Goal: Navigation & Orientation: Find specific page/section

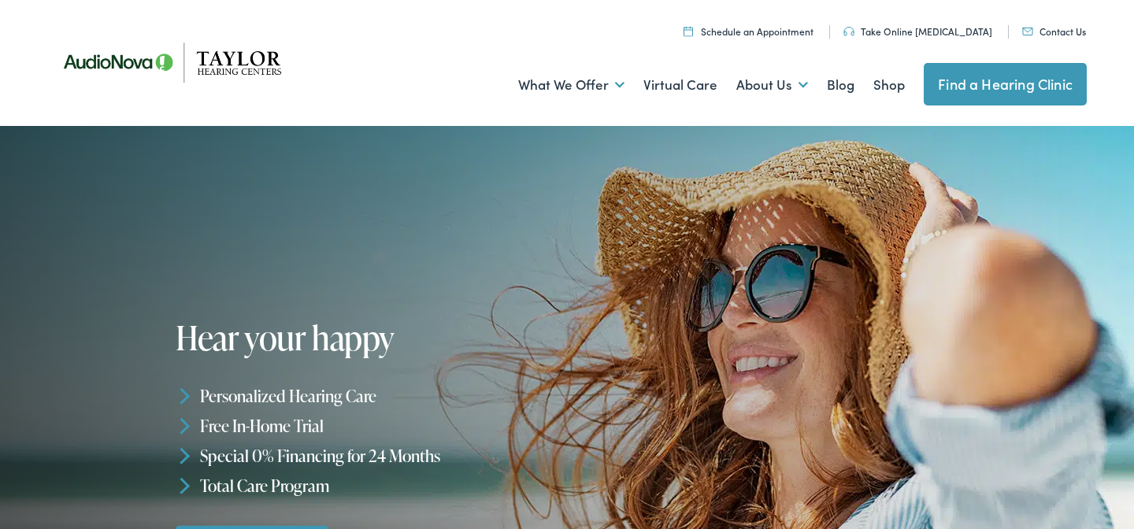
click at [957, 77] on link "Find a Hearing Clinic" at bounding box center [1004, 84] width 163 height 43
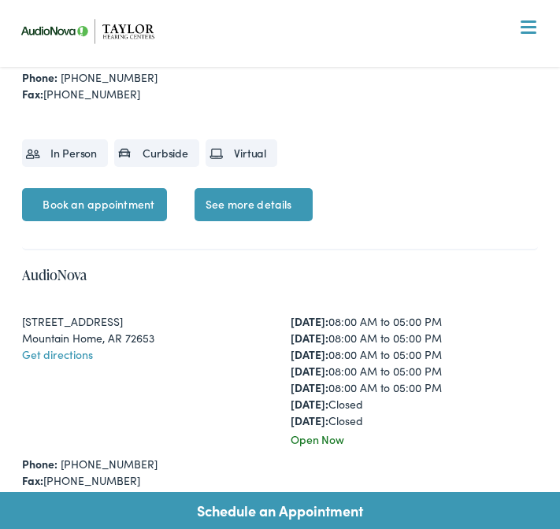
scroll to position [4315, 0]
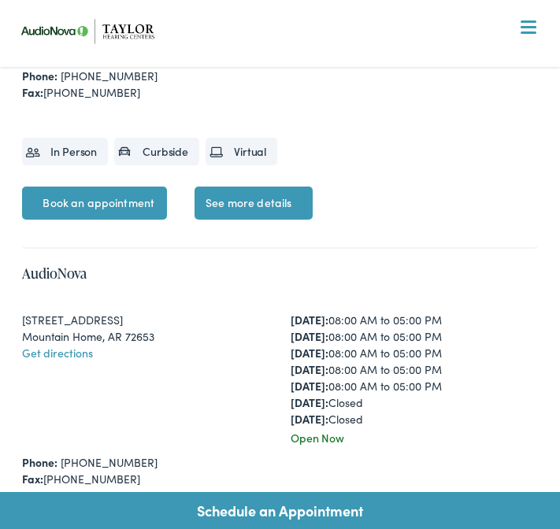
click at [242, 199] on link "See more details" at bounding box center [253, 203] width 118 height 33
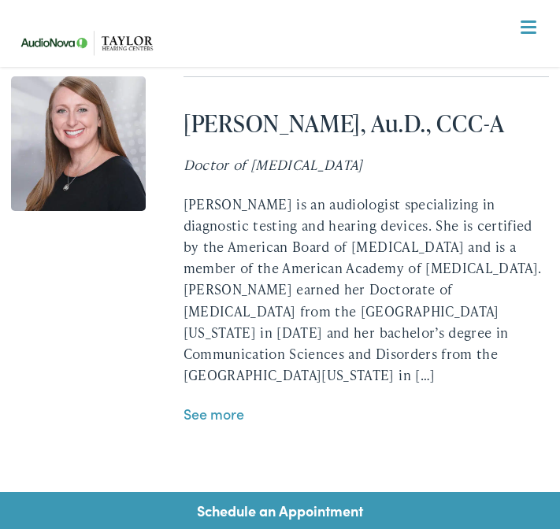
scroll to position [4216, 0]
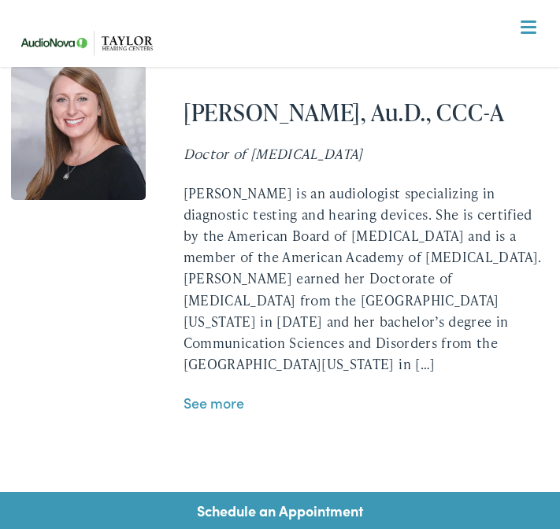
click at [220, 393] on link "See more" at bounding box center [213, 403] width 61 height 20
click at [222, 393] on link "See more" at bounding box center [213, 403] width 61 height 20
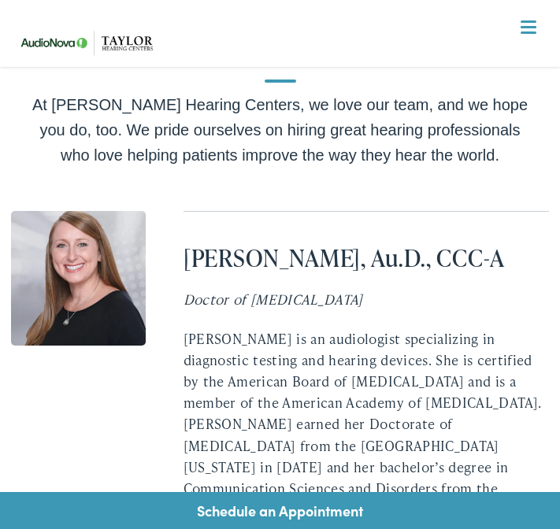
scroll to position [4161, 0]
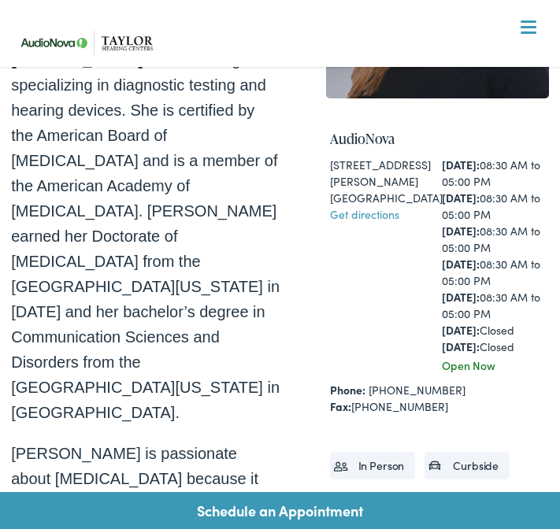
scroll to position [251, 0]
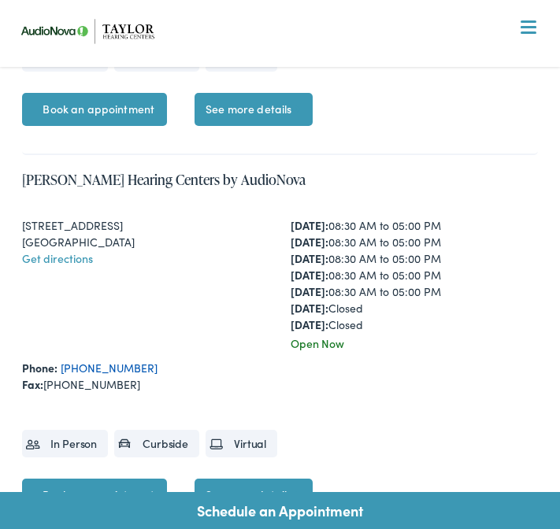
scroll to position [2913, 0]
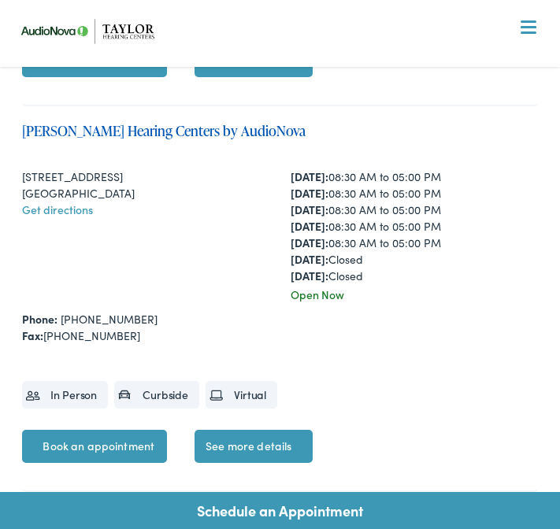
click at [110, 123] on link "[PERSON_NAME] Hearing Centers by AudioNova" at bounding box center [163, 130] width 283 height 20
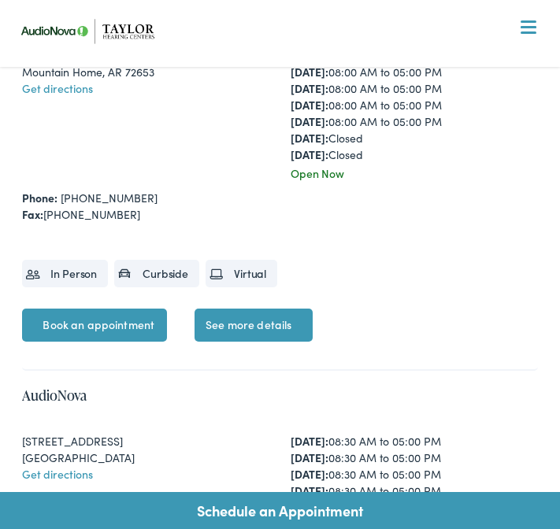
scroll to position [4483, 0]
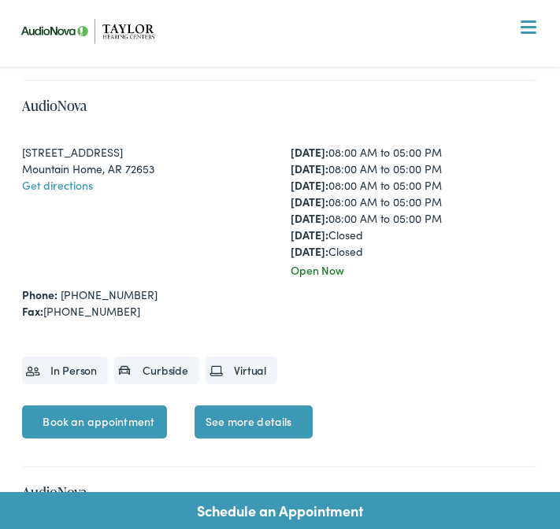
click at [224, 413] on link "See more details" at bounding box center [253, 421] width 118 height 33
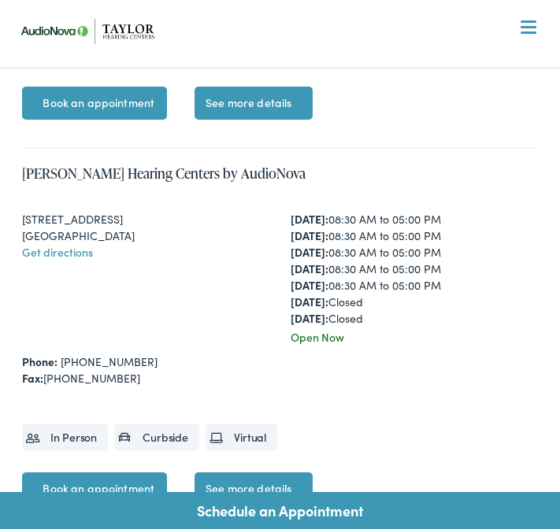
scroll to position [3696, 0]
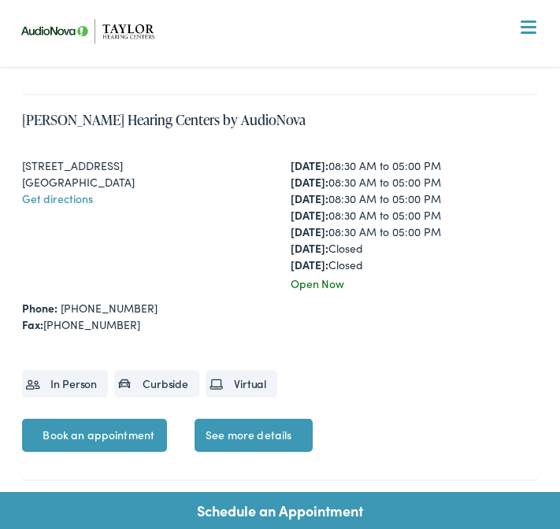
click at [266, 427] on link "See more details" at bounding box center [253, 435] width 118 height 33
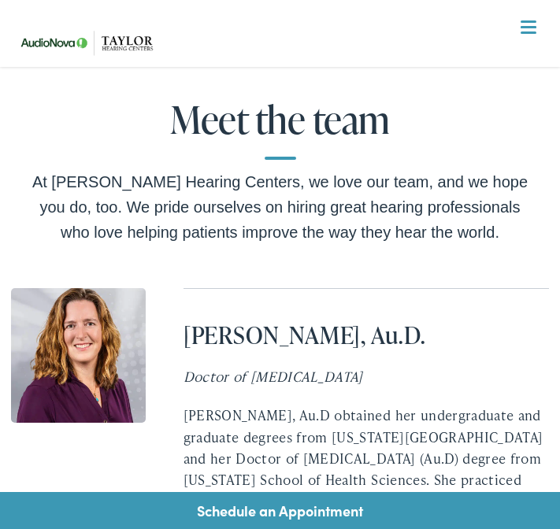
scroll to position [4102, 0]
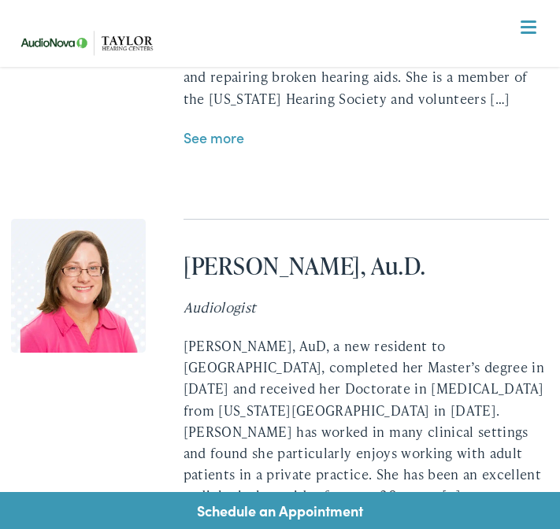
scroll to position [5792, 0]
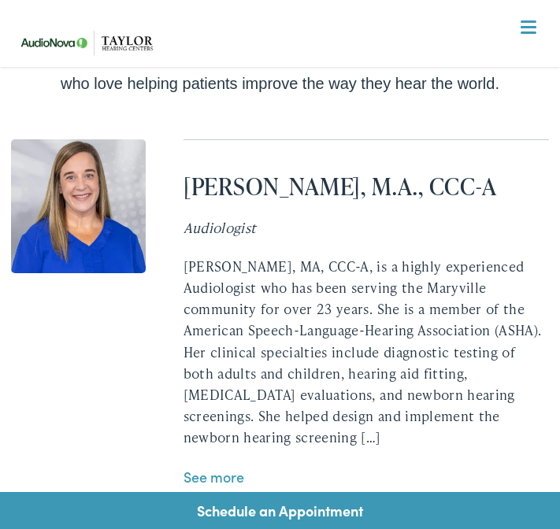
scroll to position [4237, 0]
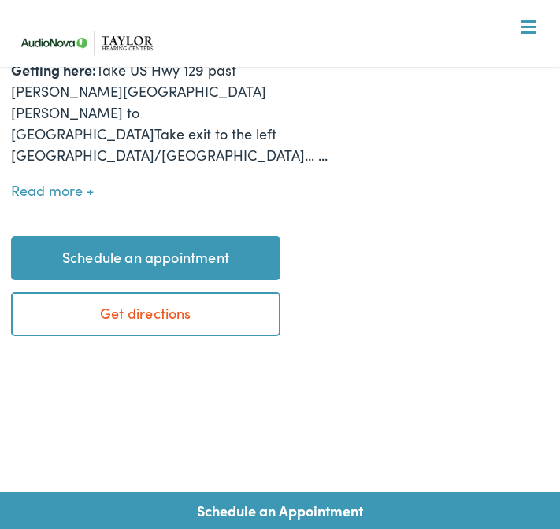
scroll to position [602, 0]
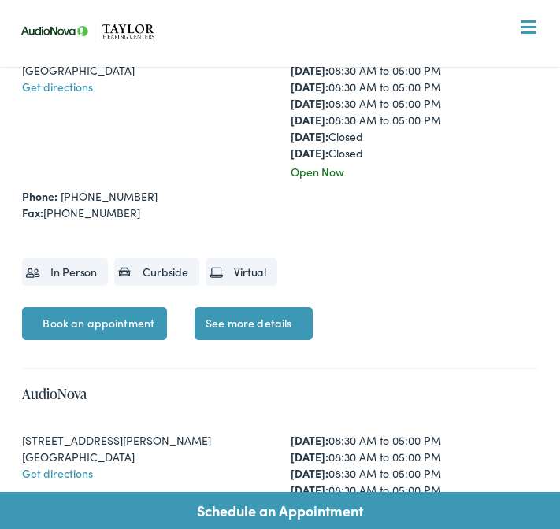
scroll to position [1908, 0]
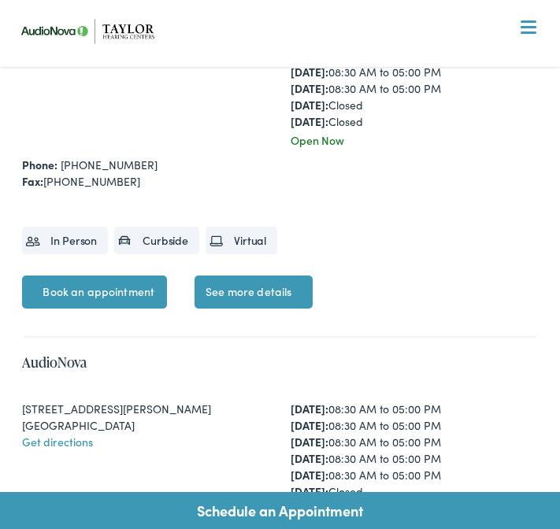
click at [251, 278] on link "See more details" at bounding box center [253, 292] width 118 height 33
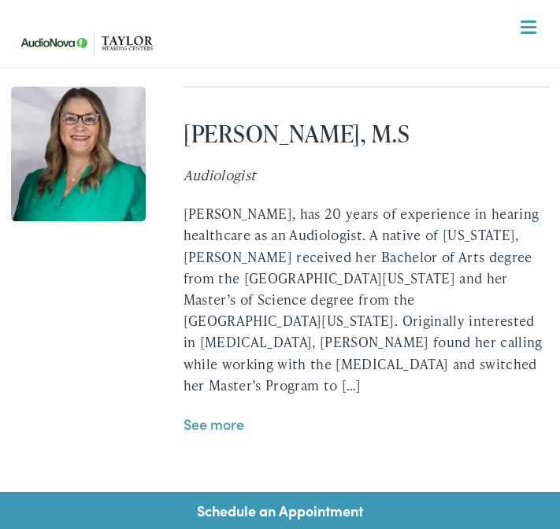
scroll to position [4205, 0]
